Goal: Use online tool/utility: Utilize a website feature to perform a specific function

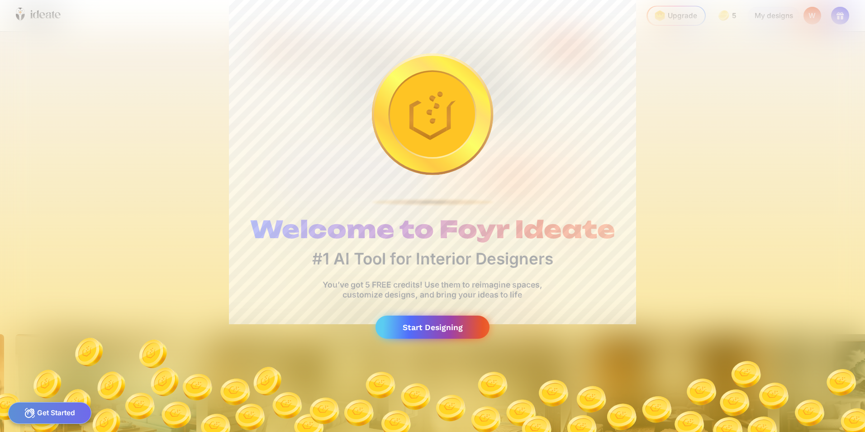
click at [443, 330] on div "Start Designing" at bounding box center [432, 326] width 114 height 23
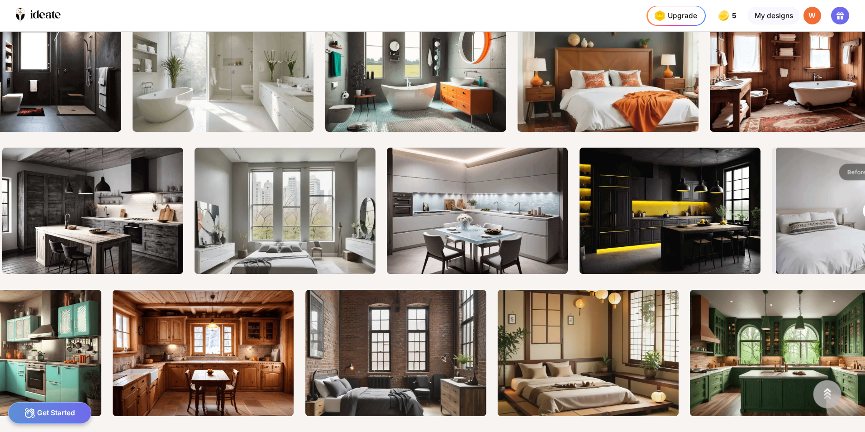
click at [63, 415] on div "Get Started" at bounding box center [50, 413] width 84 height 22
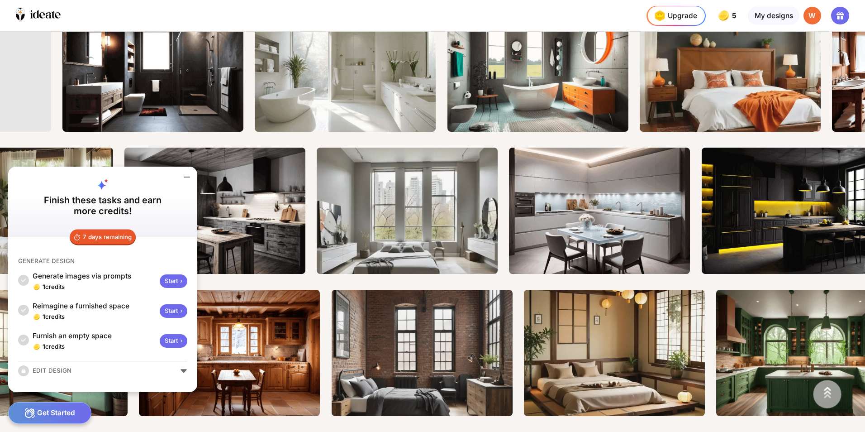
click at [180, 281] on icon at bounding box center [181, 280] width 7 height 7
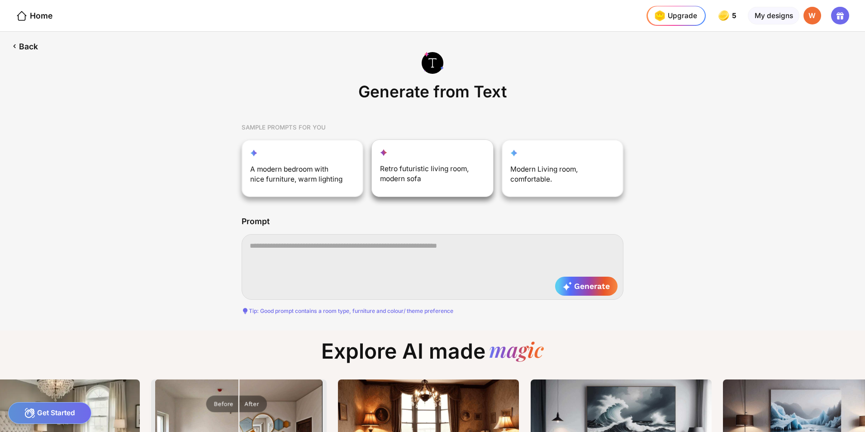
click at [423, 177] on div "Retro futuristic living room, modern sofa" at bounding box center [427, 176] width 95 height 24
type textarea "**********"
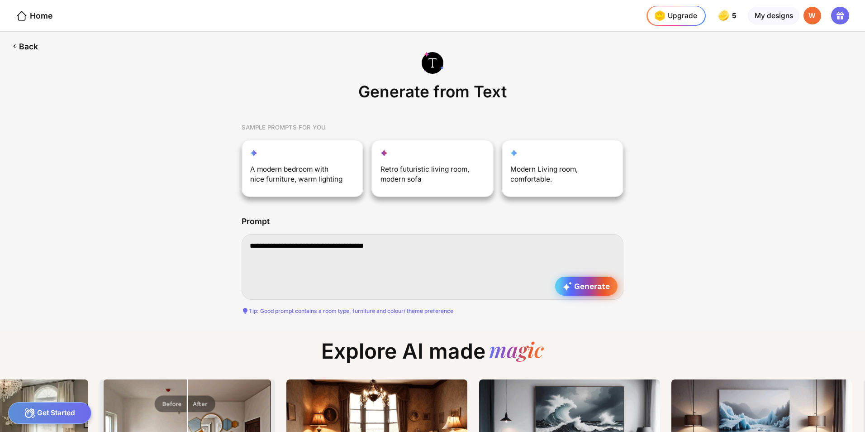
click at [590, 284] on span "Generate" at bounding box center [586, 285] width 47 height 9
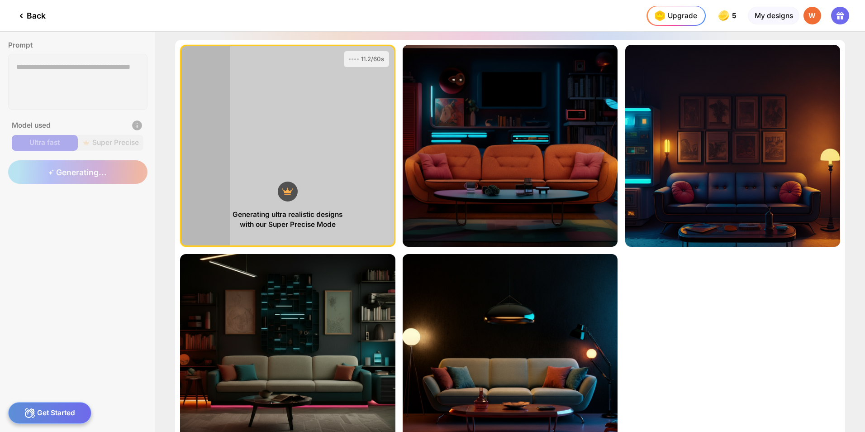
click at [23, 12] on icon at bounding box center [21, 15] width 11 height 11
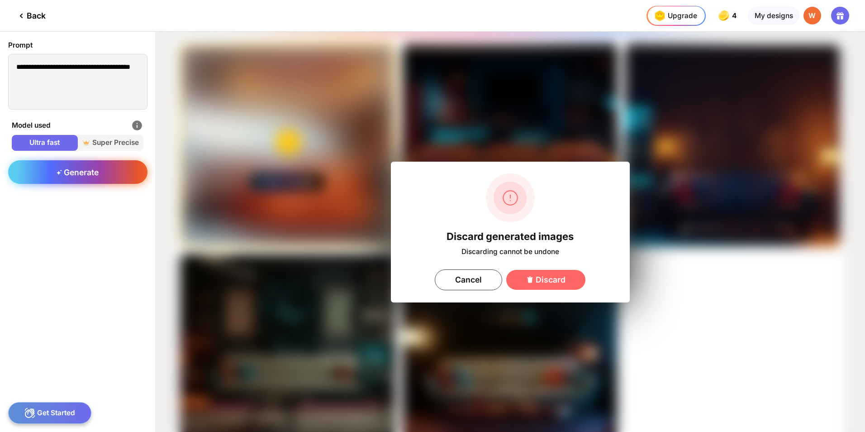
click at [81, 178] on div "Generate" at bounding box center [77, 172] width 139 height 24
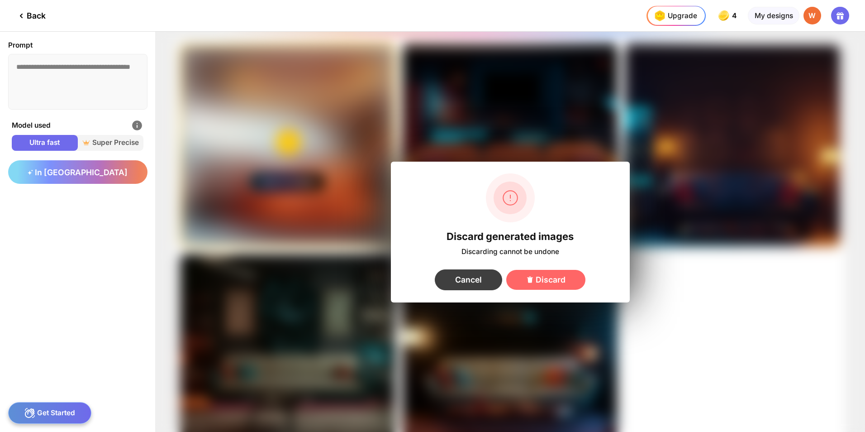
click at [470, 281] on div "Cancel" at bounding box center [468, 279] width 67 height 21
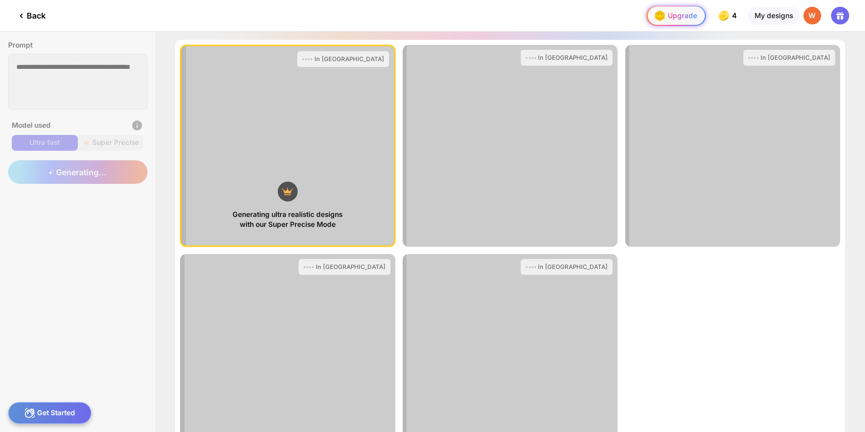
click at [684, 14] on div "Upgrade" at bounding box center [673, 16] width 45 height 16
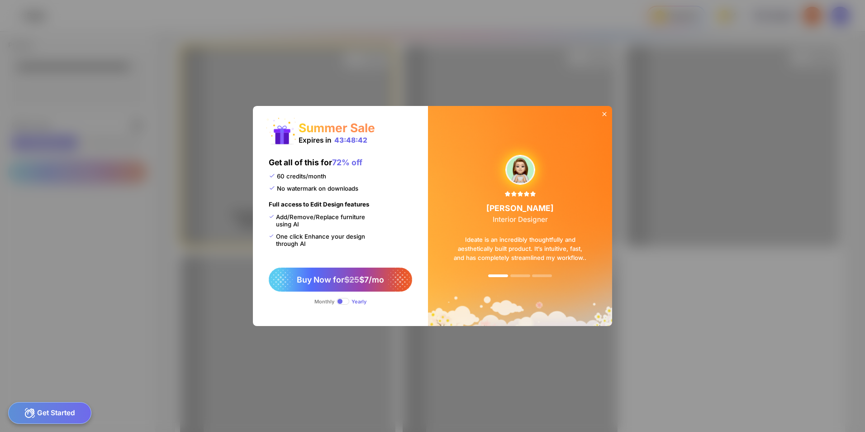
click at [607, 114] on icon at bounding box center [604, 113] width 7 height 7
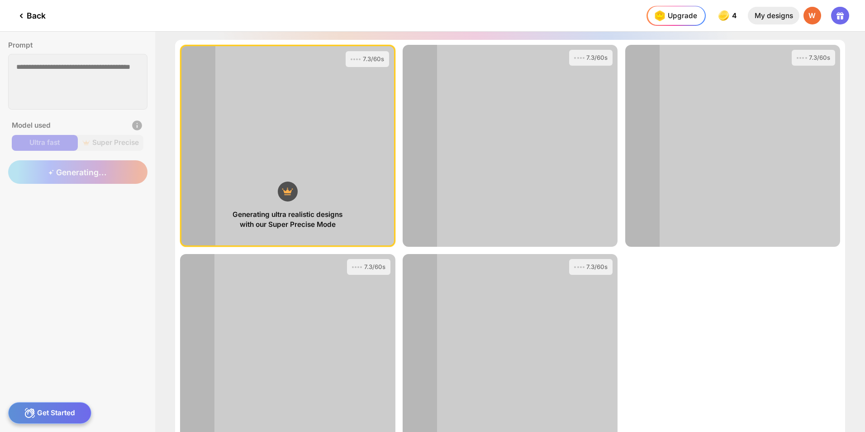
click at [780, 18] on div "My designs" at bounding box center [773, 16] width 51 height 18
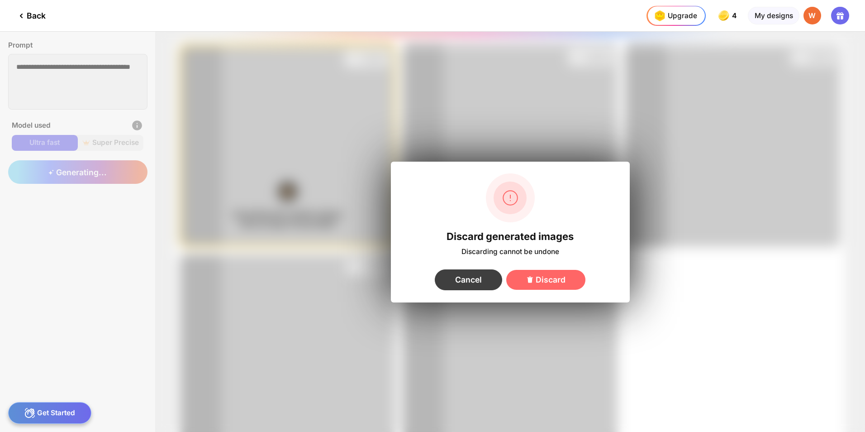
click at [459, 279] on div "Cancel" at bounding box center [468, 279] width 67 height 21
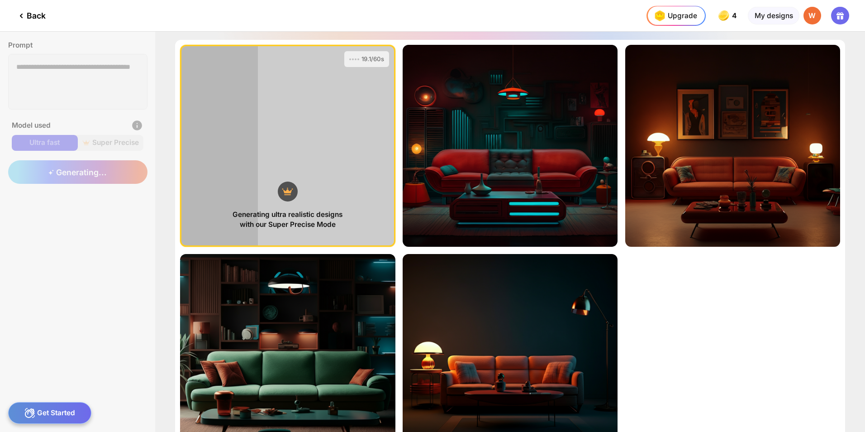
click at [22, 17] on icon at bounding box center [21, 16] width 2 height 4
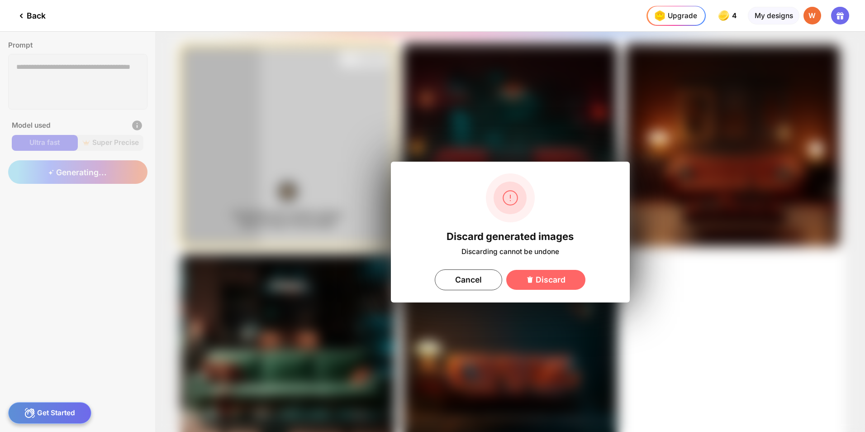
click at [22, 17] on icon at bounding box center [21, 16] width 2 height 4
click at [22, 15] on icon at bounding box center [21, 16] width 2 height 4
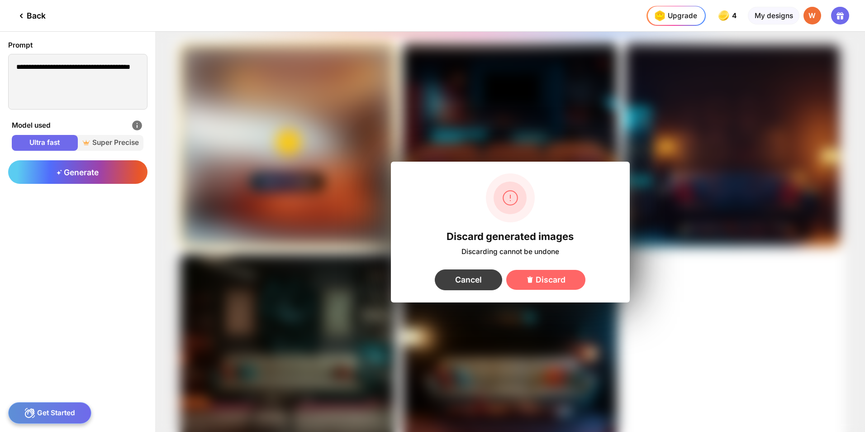
click at [470, 281] on div "Cancel" at bounding box center [468, 279] width 67 height 21
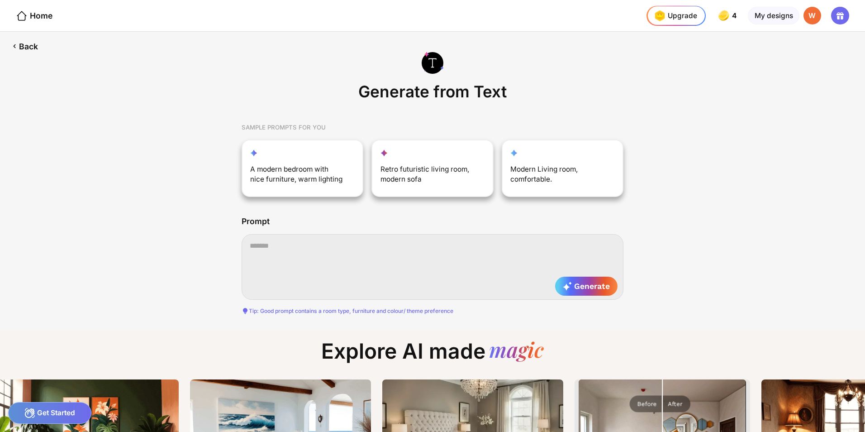
scroll to position [0, 9]
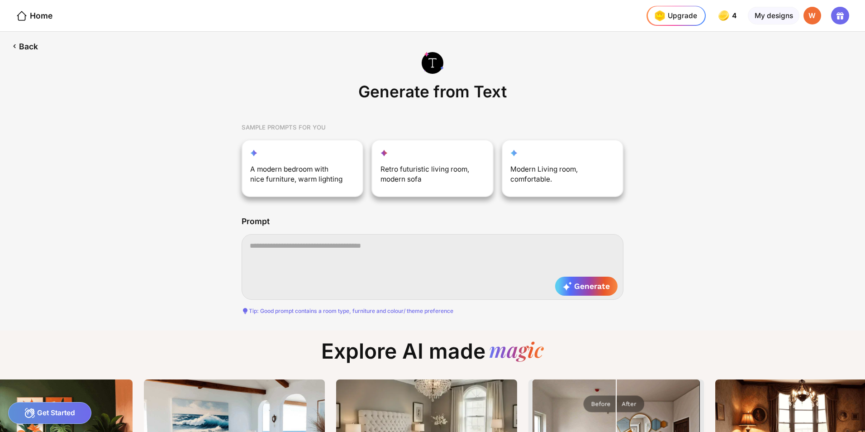
click at [257, 252] on textarea at bounding box center [433, 267] width 382 height 66
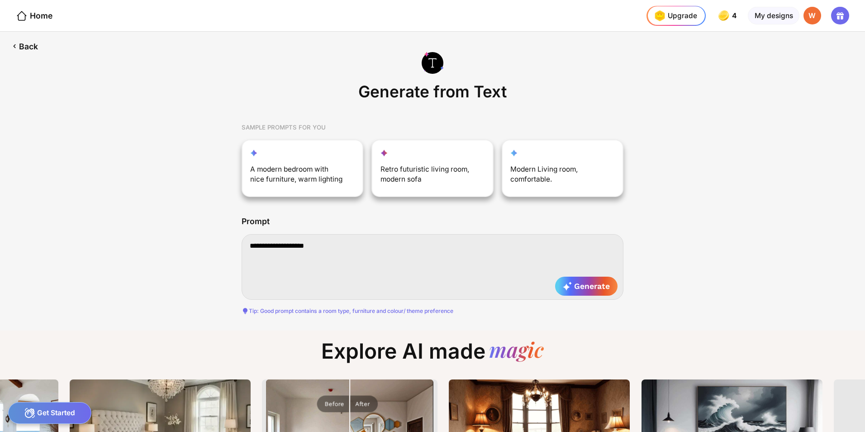
type textarea "**********"
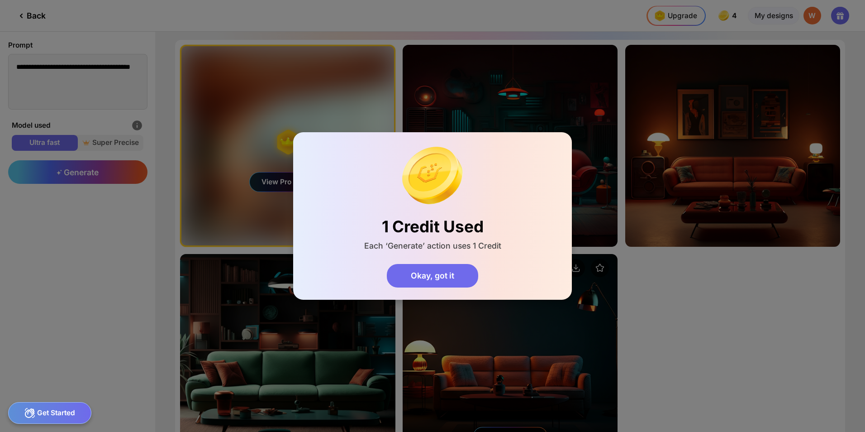
click at [441, 271] on div "Okay, got it" at bounding box center [432, 276] width 91 height 24
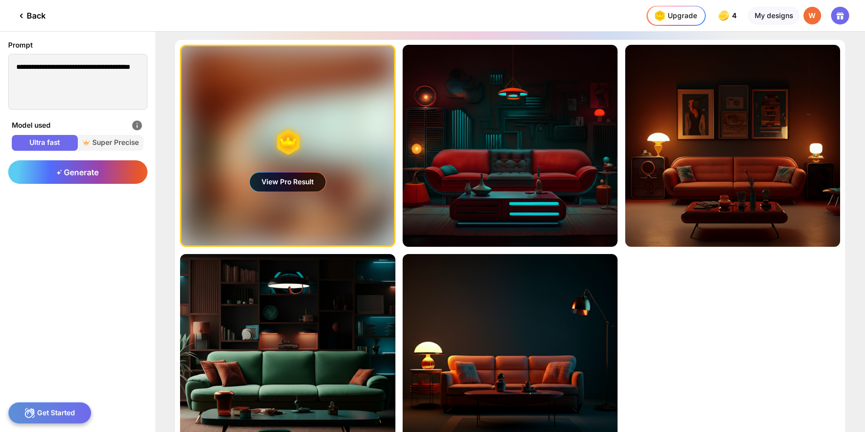
click at [37, 16] on div "Back" at bounding box center [31, 15] width 30 height 11
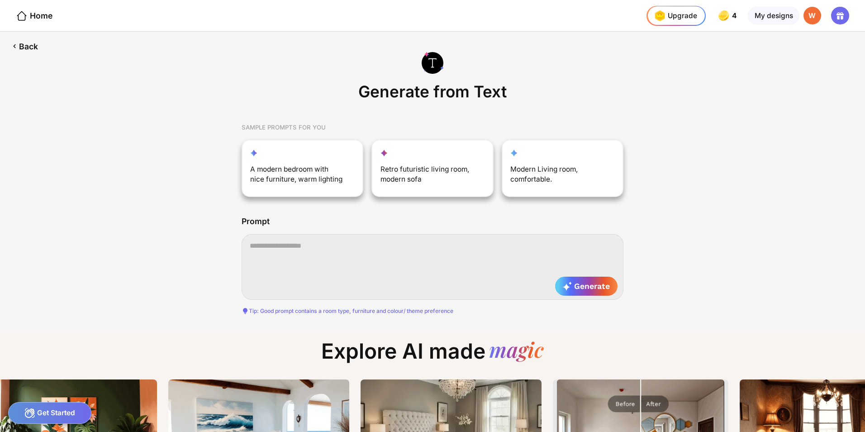
click at [309, 255] on textarea at bounding box center [433, 267] width 382 height 66
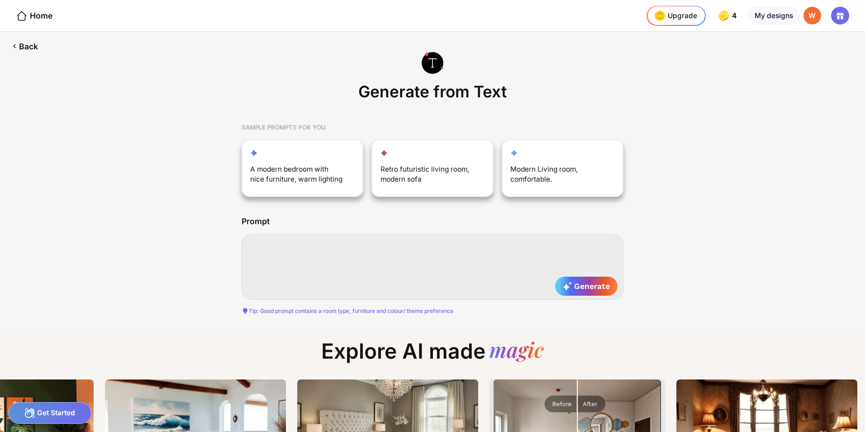
click at [389, 258] on textarea at bounding box center [433, 267] width 382 height 66
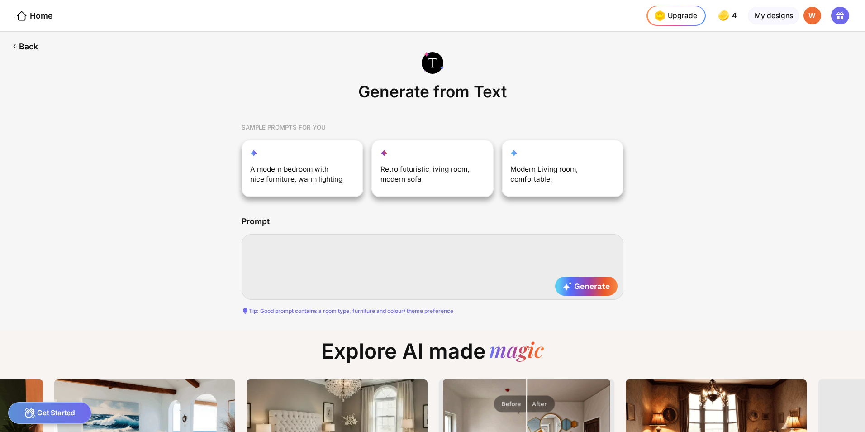
drag, startPoint x: 393, startPoint y: 261, endPoint x: 349, endPoint y: 270, distance: 44.7
click at [349, 270] on textarea at bounding box center [433, 267] width 382 height 66
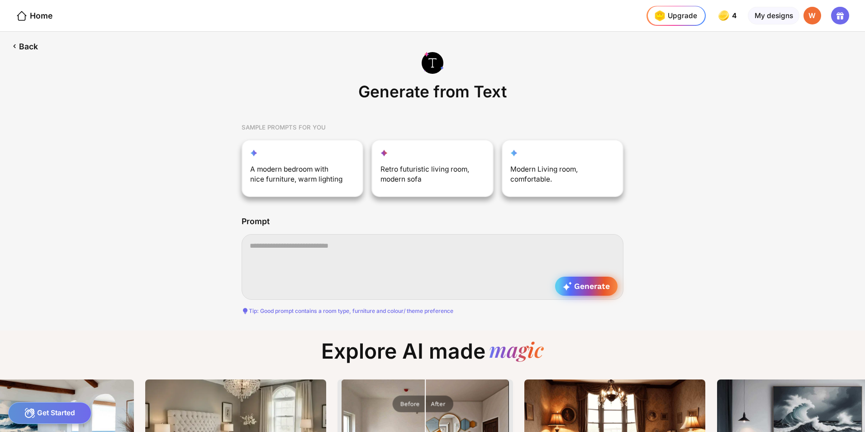
click at [578, 286] on span "Generate" at bounding box center [586, 285] width 47 height 9
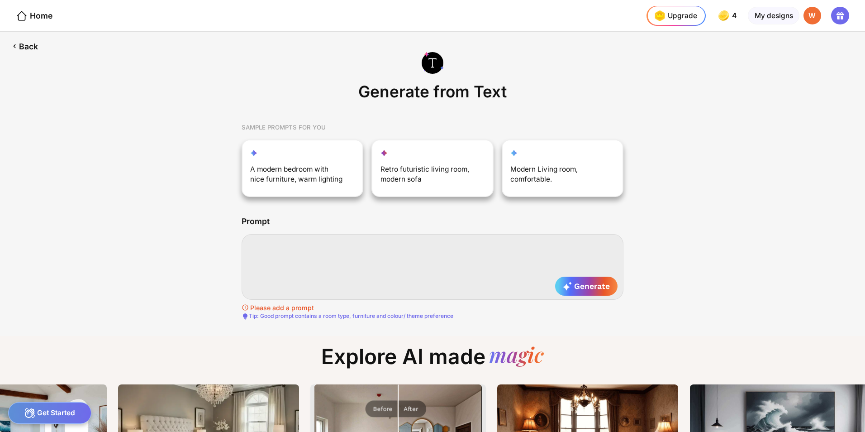
click at [418, 261] on textarea at bounding box center [433, 267] width 382 height 66
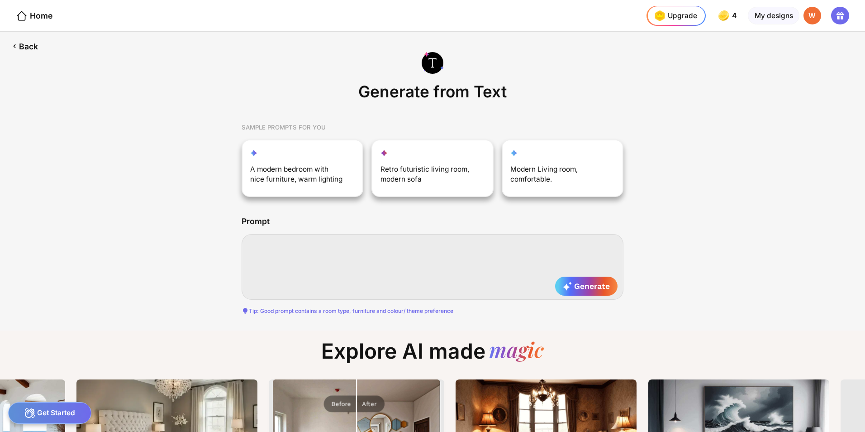
click at [369, 255] on textarea at bounding box center [433, 267] width 382 height 66
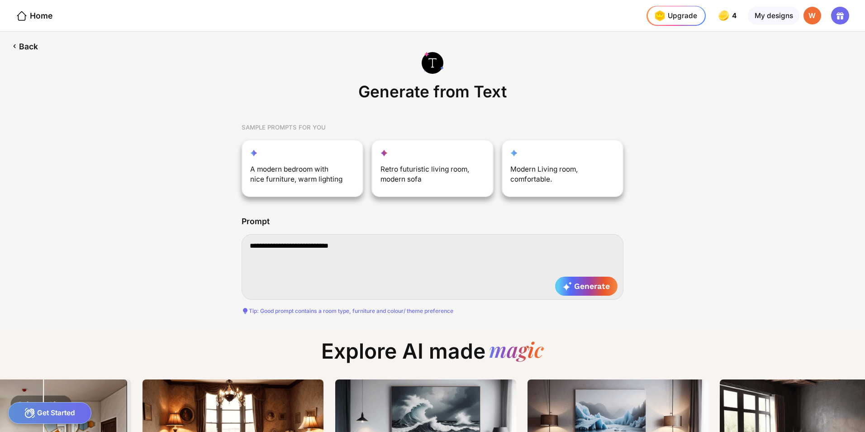
click at [278, 249] on textarea "**********" at bounding box center [433, 267] width 382 height 66
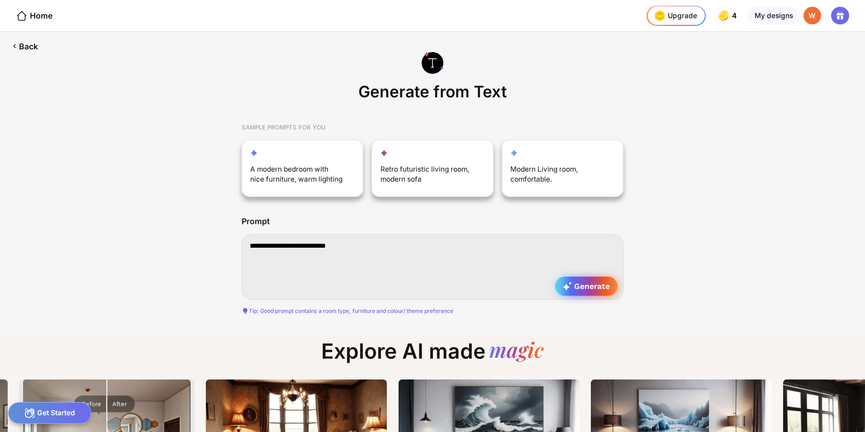
type textarea "**********"
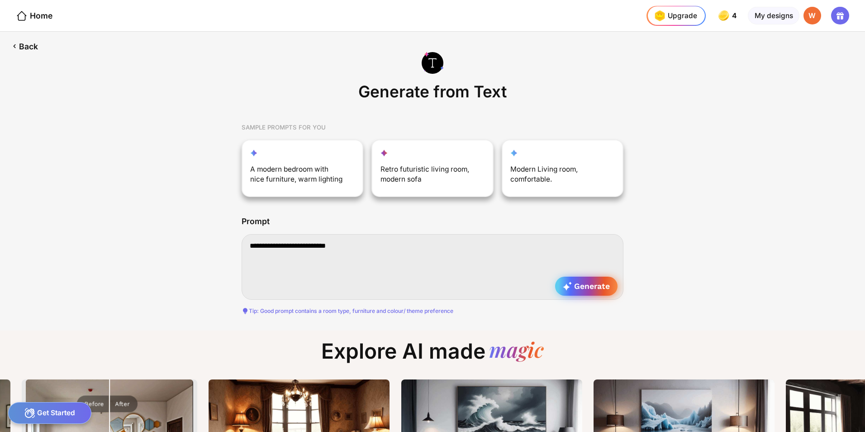
click at [595, 291] on div "Generate" at bounding box center [586, 285] width 63 height 19
